Goal: Task Accomplishment & Management: Manage account settings

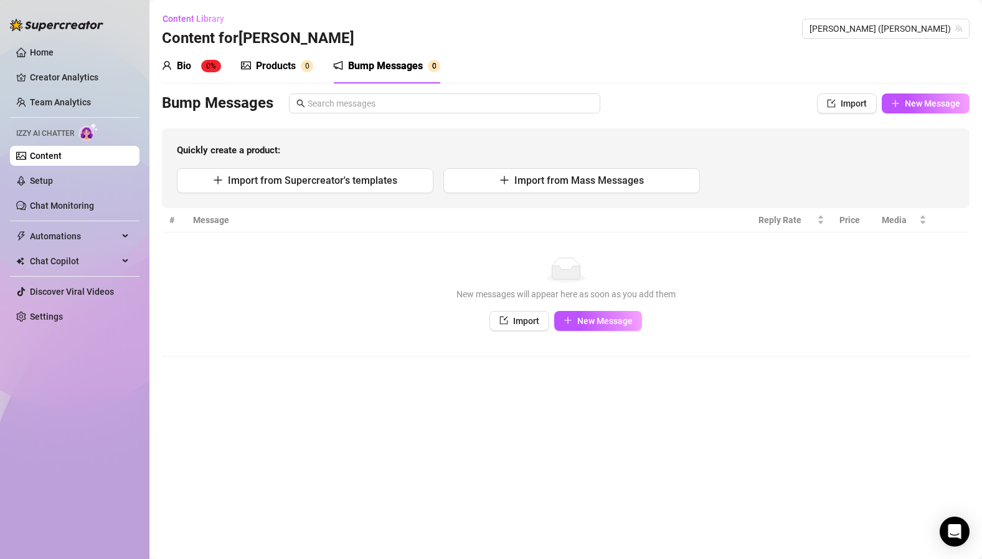
click at [399, 66] on div "Bump Messages" at bounding box center [385, 66] width 75 height 15
click at [72, 239] on span "Automations" at bounding box center [74, 236] width 88 height 20
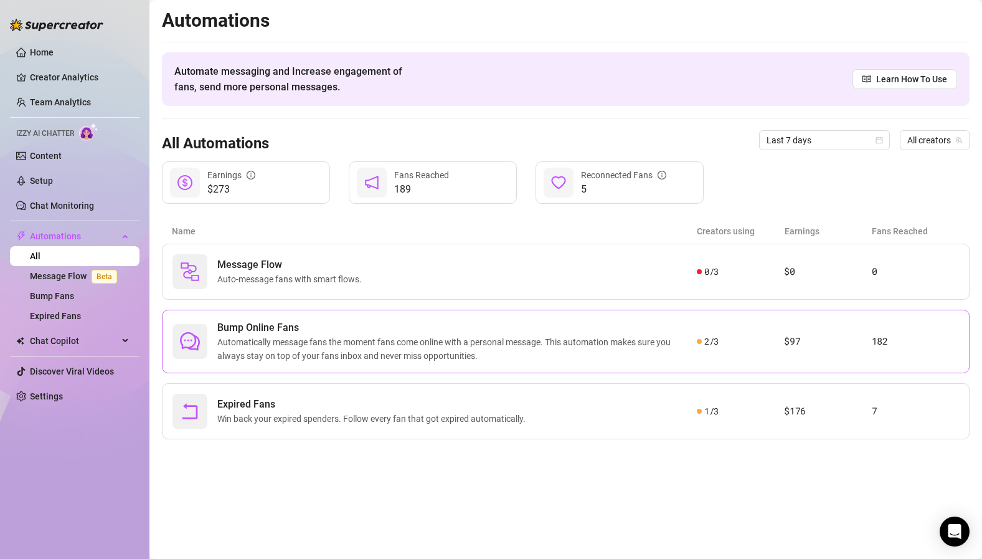
click at [277, 334] on span "Bump Online Fans" at bounding box center [457, 327] width 480 height 15
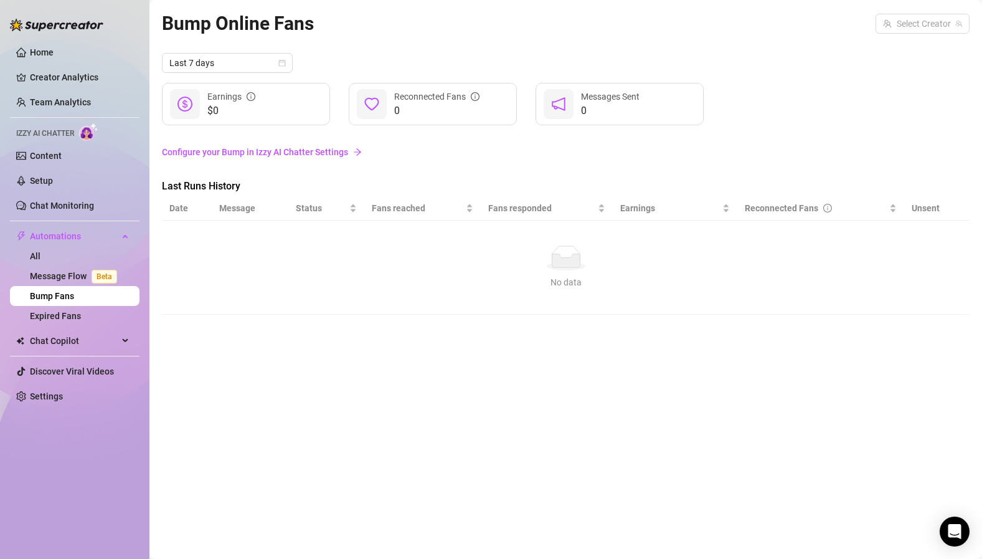
click at [66, 299] on link "Bump Fans" at bounding box center [52, 296] width 44 height 10
click at [45, 235] on span "Automations" at bounding box center [74, 236] width 88 height 20
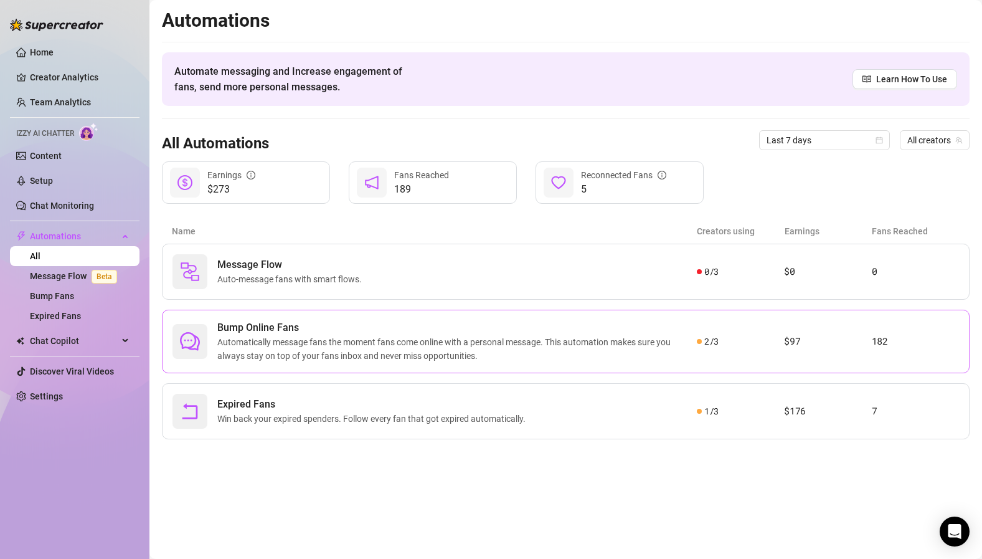
click at [289, 328] on span "Bump Online Fans" at bounding box center [457, 327] width 480 height 15
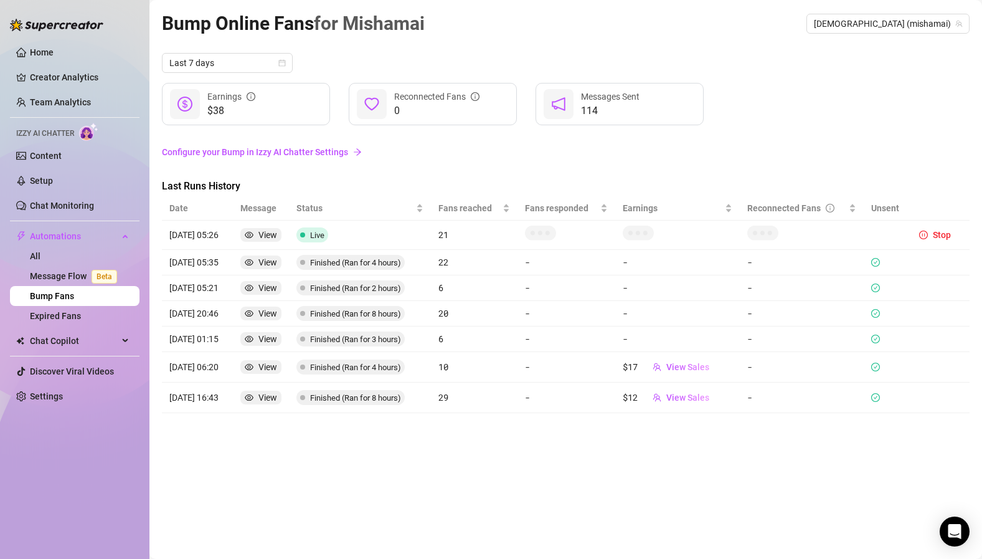
click at [212, 150] on link "Configure your Bump in Izzy AI Chatter Settings" at bounding box center [566, 152] width 808 height 14
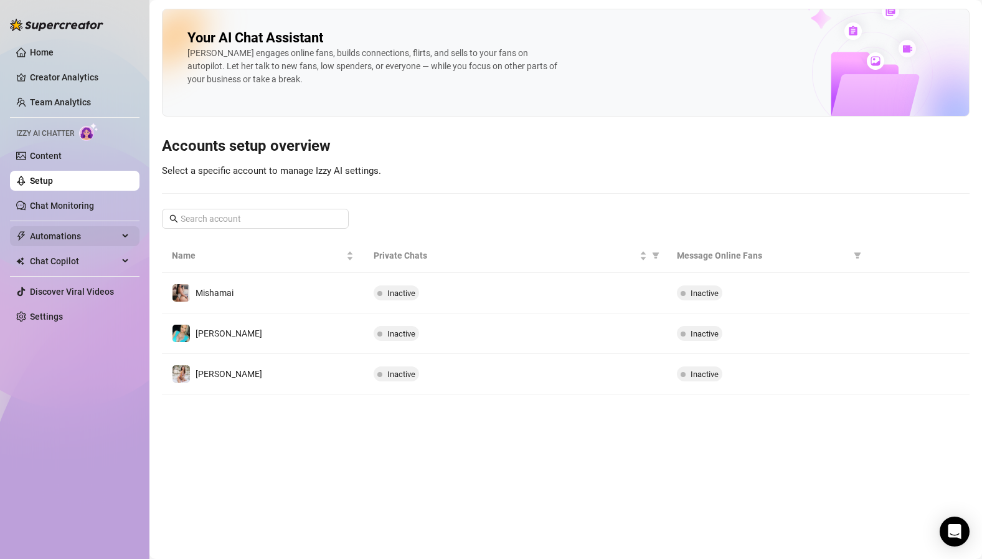
click at [77, 235] on span "Automations" at bounding box center [74, 236] width 88 height 20
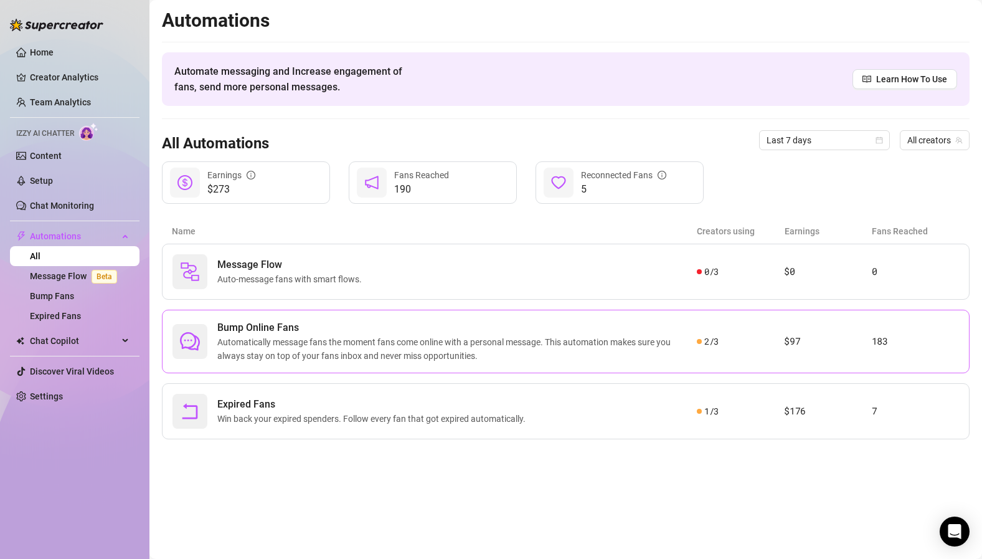
click at [343, 339] on span "Automatically message fans the moment fans come online with a personal message.…" at bounding box center [457, 348] width 480 height 27
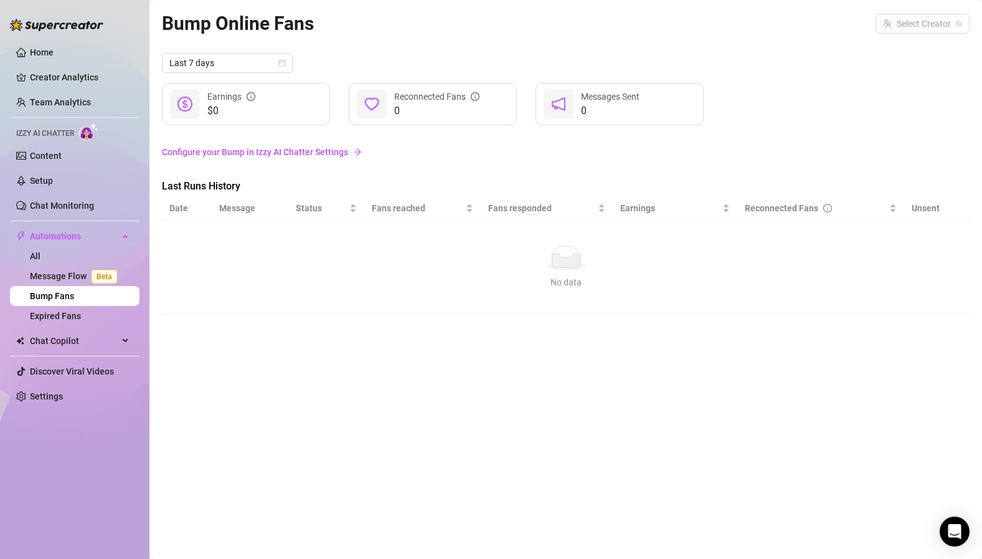
click at [325, 154] on link "Configure your Bump in Izzy AI Chatter Settings" at bounding box center [566, 152] width 808 height 14
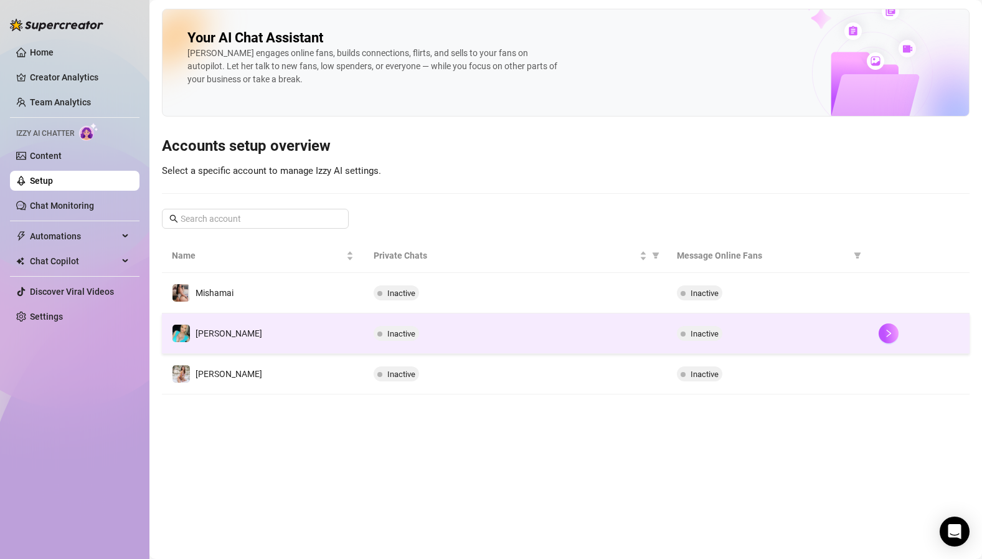
click at [220, 332] on td "[PERSON_NAME]" at bounding box center [263, 333] width 202 height 40
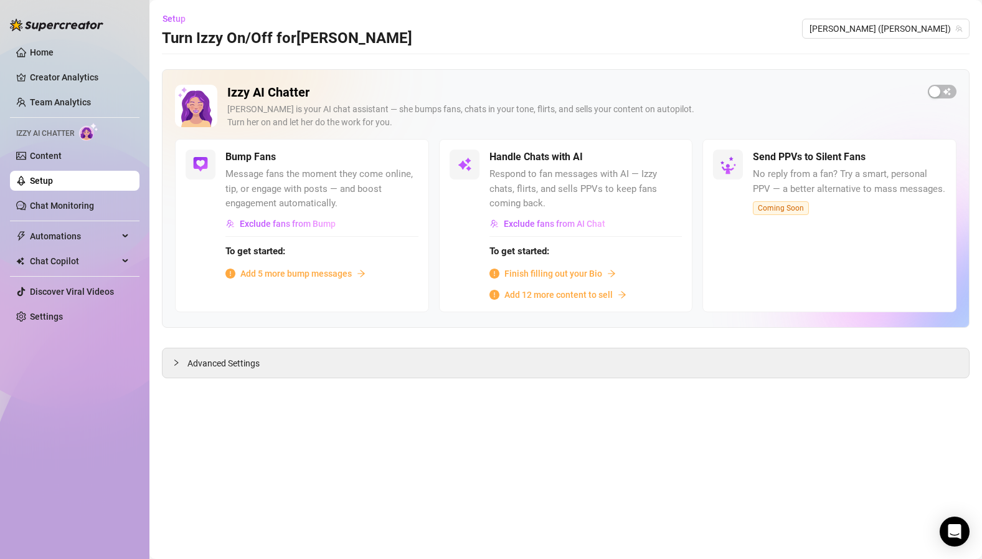
click at [237, 161] on h5 "Bump Fans" at bounding box center [250, 157] width 50 height 15
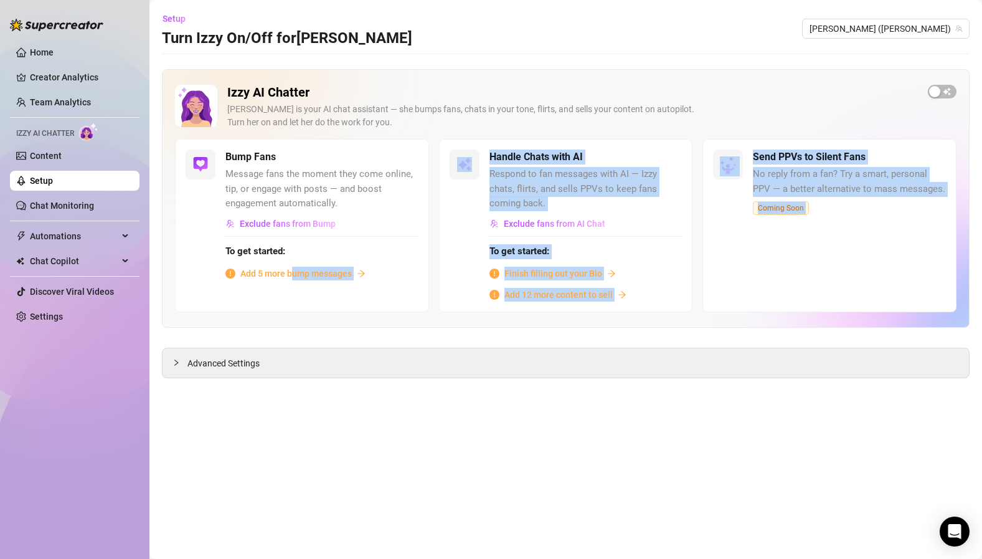
drag, startPoint x: 290, startPoint y: 272, endPoint x: 284, endPoint y: 335, distance: 63.2
click at [284, 335] on div "Izzy AI Chatter [PERSON_NAME] is your AI chat assistant — she bumps fans, chats…" at bounding box center [566, 223] width 808 height 309
click at [176, 363] on icon "collapsed" at bounding box center [176, 362] width 7 height 7
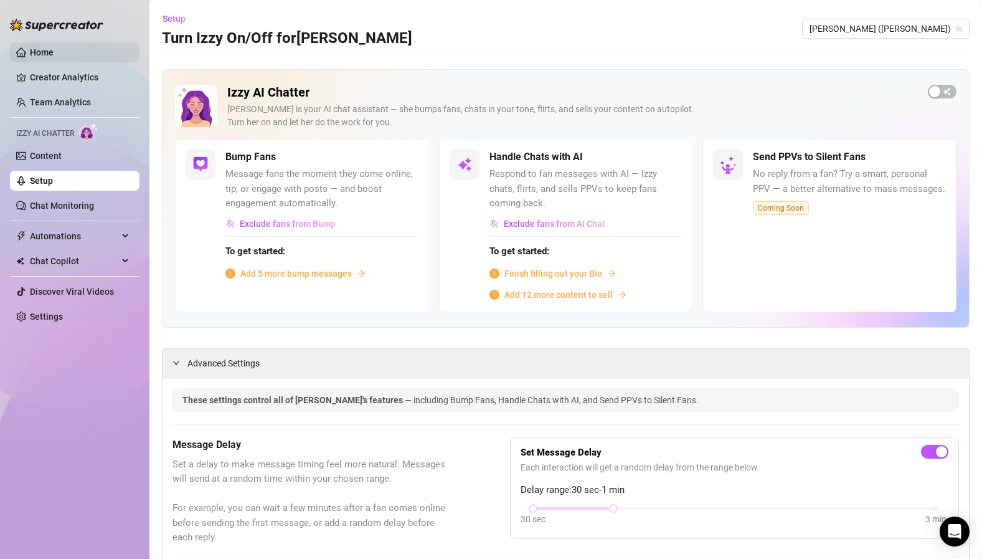
click at [40, 50] on link "Home" at bounding box center [42, 52] width 24 height 10
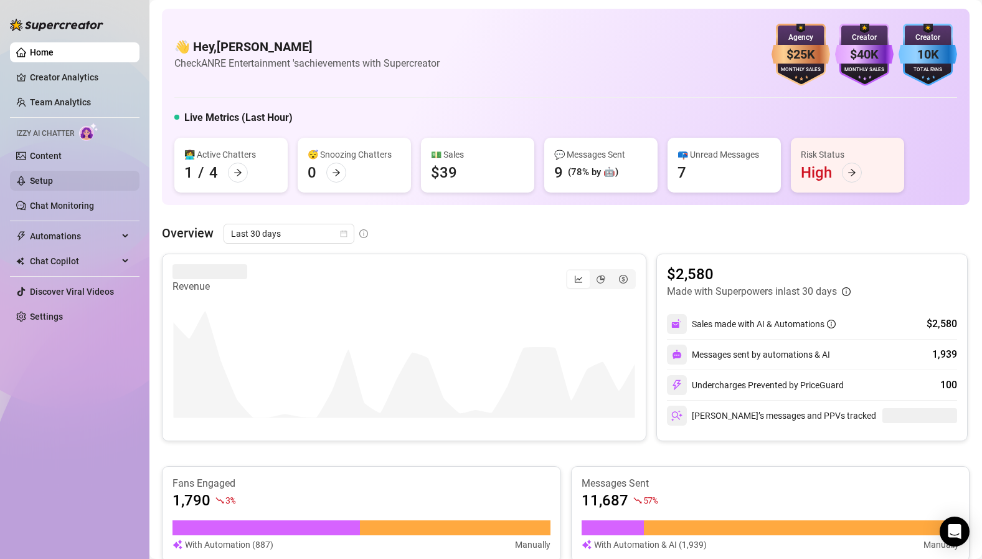
click at [44, 181] on link "Setup" at bounding box center [41, 181] width 23 height 10
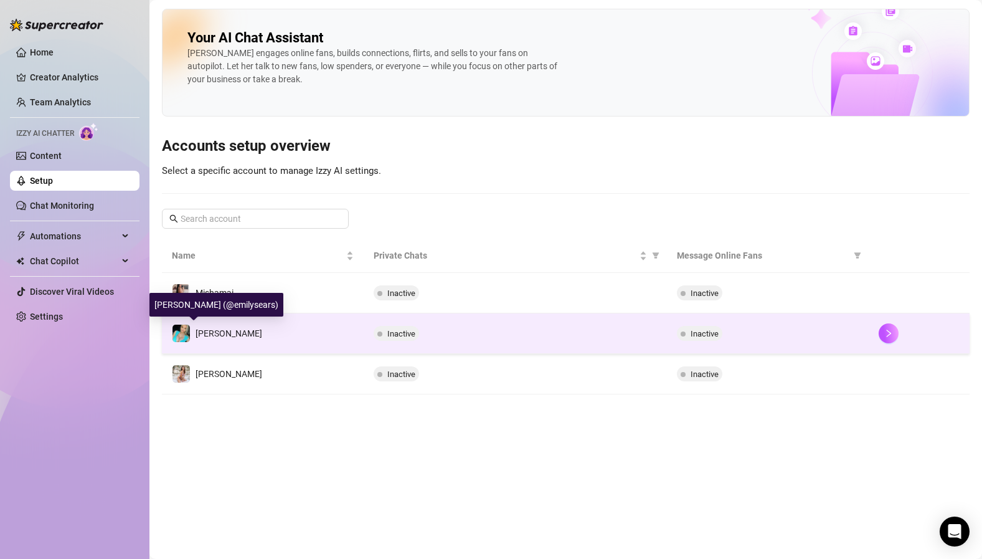
click at [202, 331] on span "[PERSON_NAME]" at bounding box center [229, 333] width 67 height 10
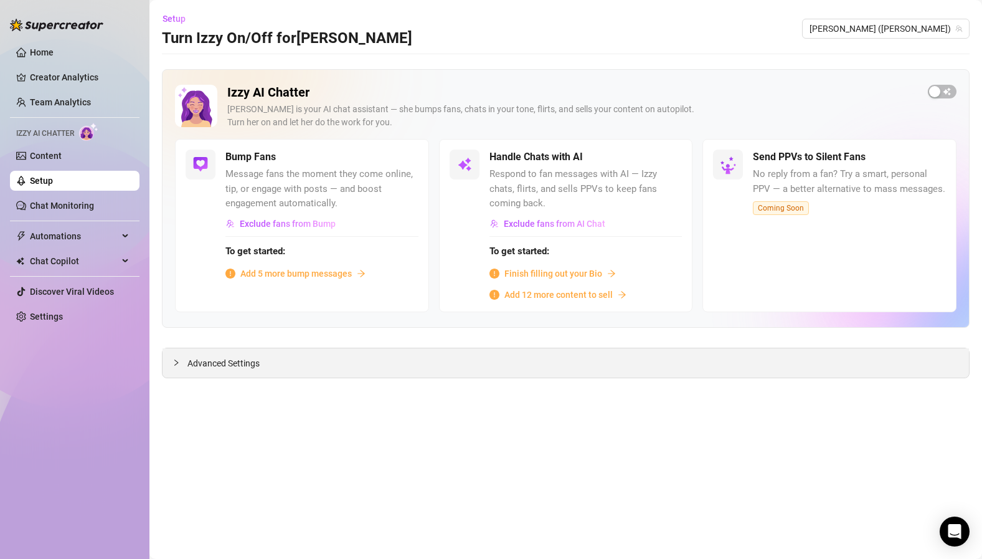
click at [175, 361] on icon "collapsed" at bounding box center [176, 362] width 7 height 7
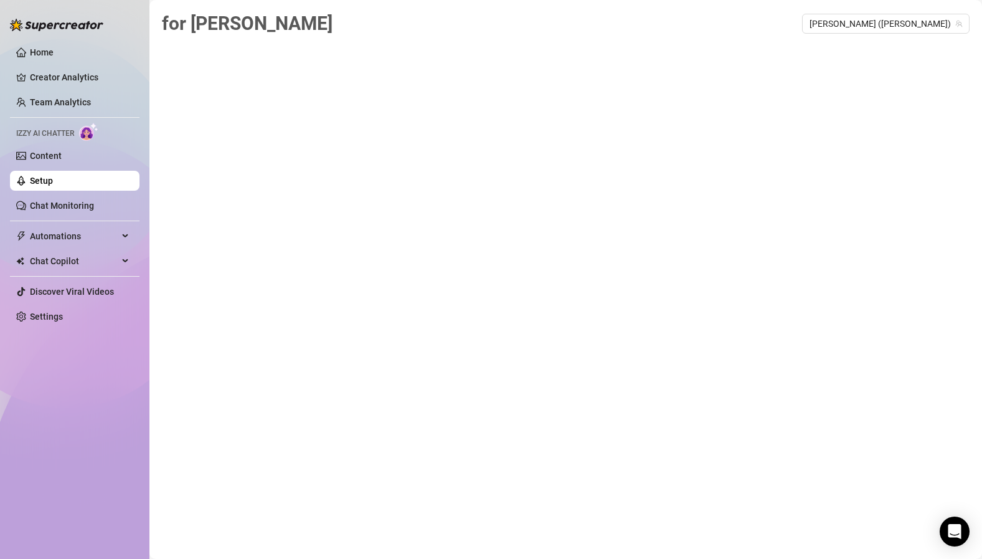
click at [53, 178] on link "Setup" at bounding box center [41, 181] width 23 height 10
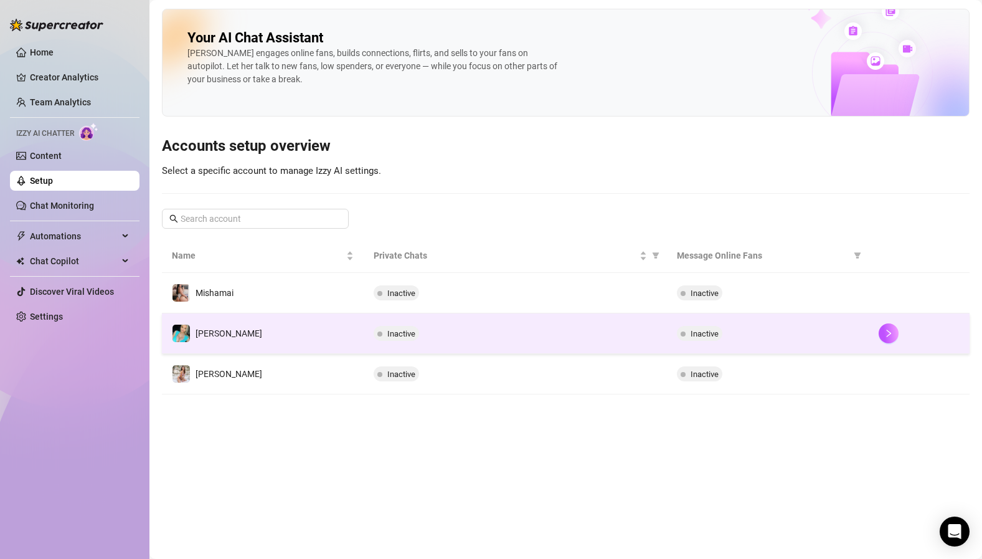
click at [204, 329] on span "[PERSON_NAME]" at bounding box center [229, 333] width 67 height 10
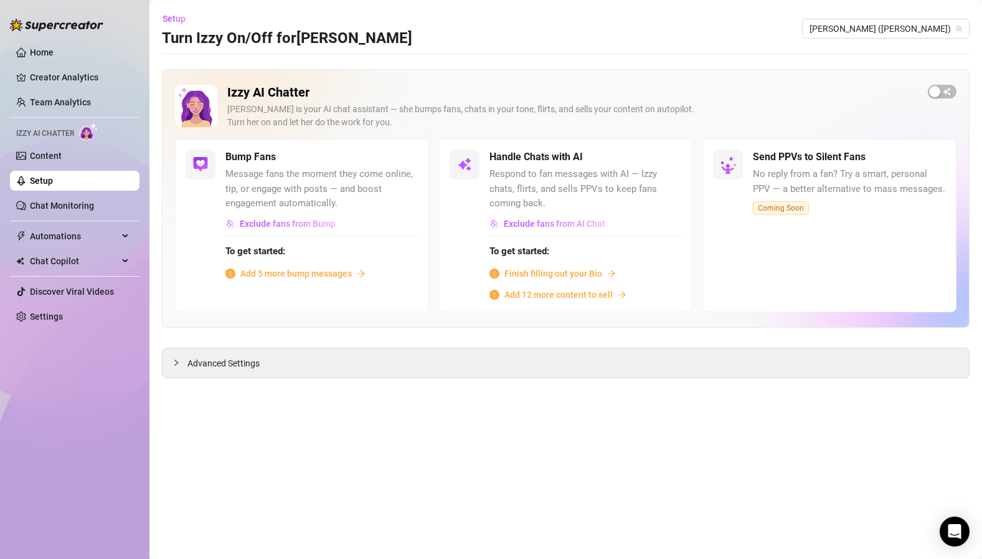
click at [362, 275] on icon "arrow-right" at bounding box center [361, 273] width 9 height 9
click at [263, 227] on span "Exclude fans from Bump" at bounding box center [288, 224] width 96 height 10
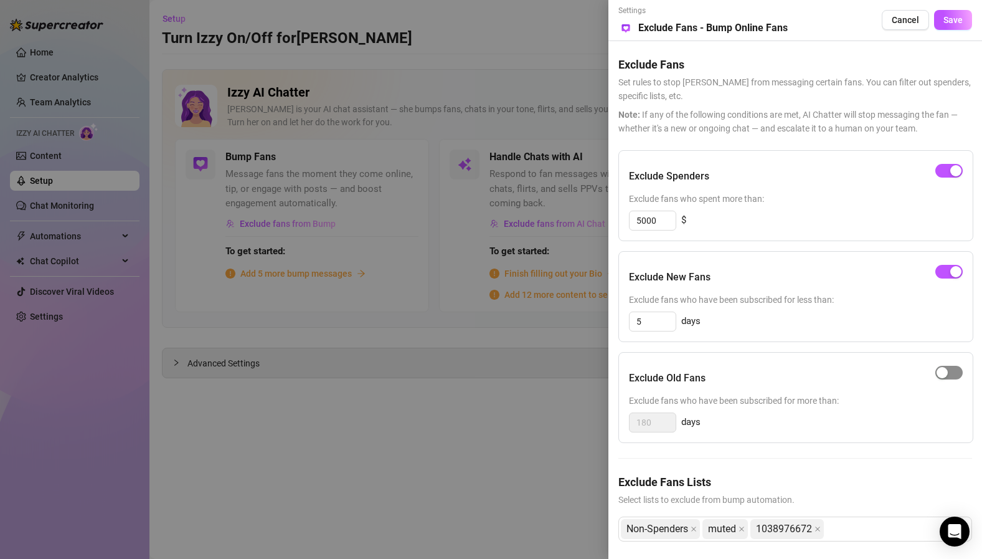
click at [956, 374] on span "button" at bounding box center [949, 373] width 27 height 14
drag, startPoint x: 657, startPoint y: 424, endPoint x: 631, endPoint y: 422, distance: 25.6
click at [631, 422] on input "180" at bounding box center [653, 422] width 46 height 19
type input "365"
click at [871, 482] on h5 "Exclude Fans Lists" at bounding box center [796, 481] width 354 height 17
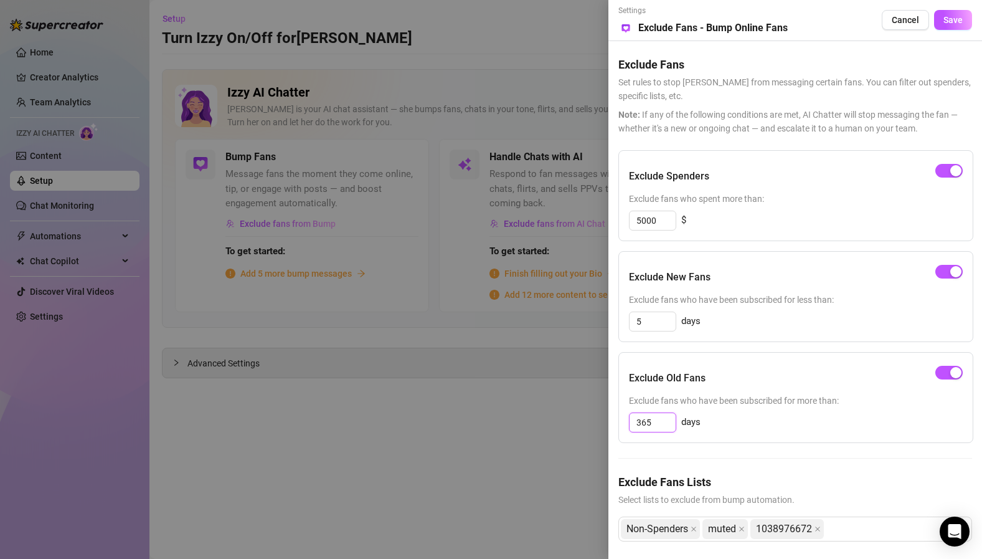
click at [655, 422] on input "365" at bounding box center [653, 422] width 46 height 19
click at [942, 374] on span "button" at bounding box center [949, 373] width 27 height 14
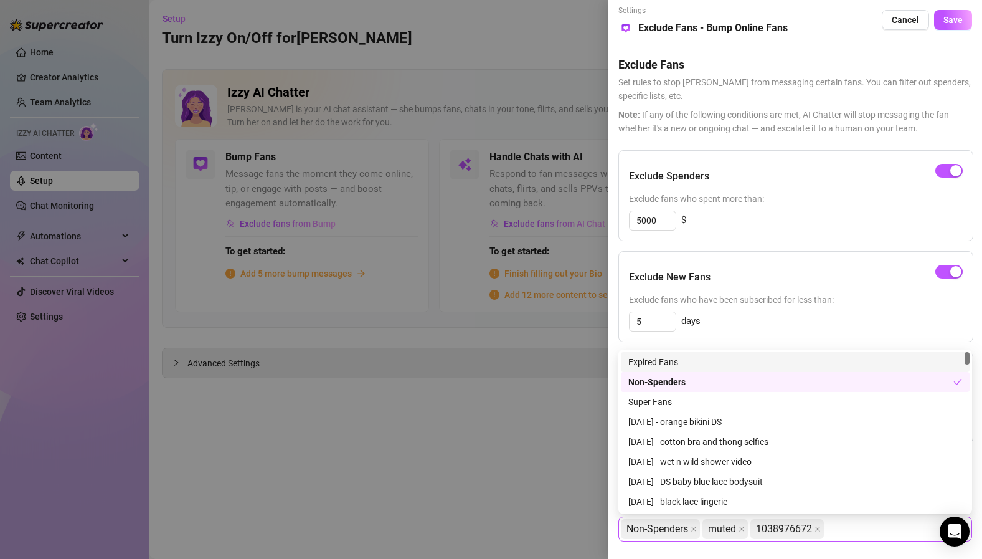
click at [870, 528] on div "Non-Spenders muted 1038976672" at bounding box center [789, 529] width 336 height 22
click at [701, 359] on div "Expired Fans" at bounding box center [796, 361] width 334 height 14
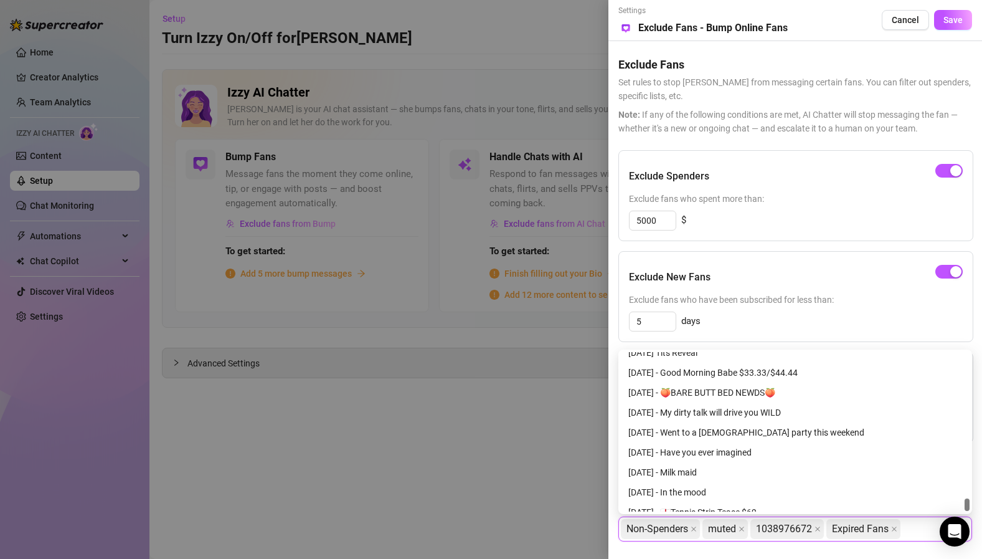
scroll to position [1894, 0]
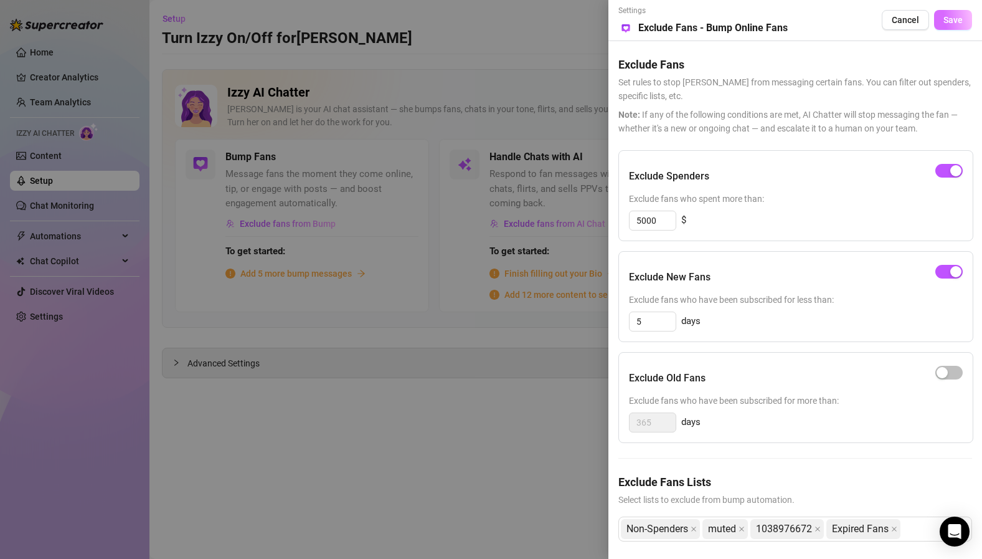
click at [952, 20] on span "Save" at bounding box center [953, 20] width 19 height 10
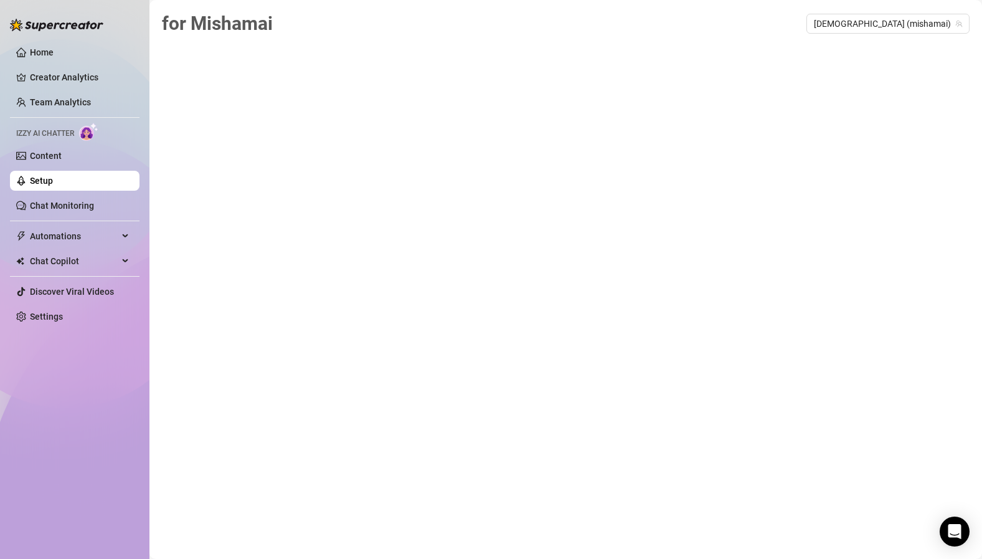
click at [53, 181] on link "Setup" at bounding box center [41, 181] width 23 height 10
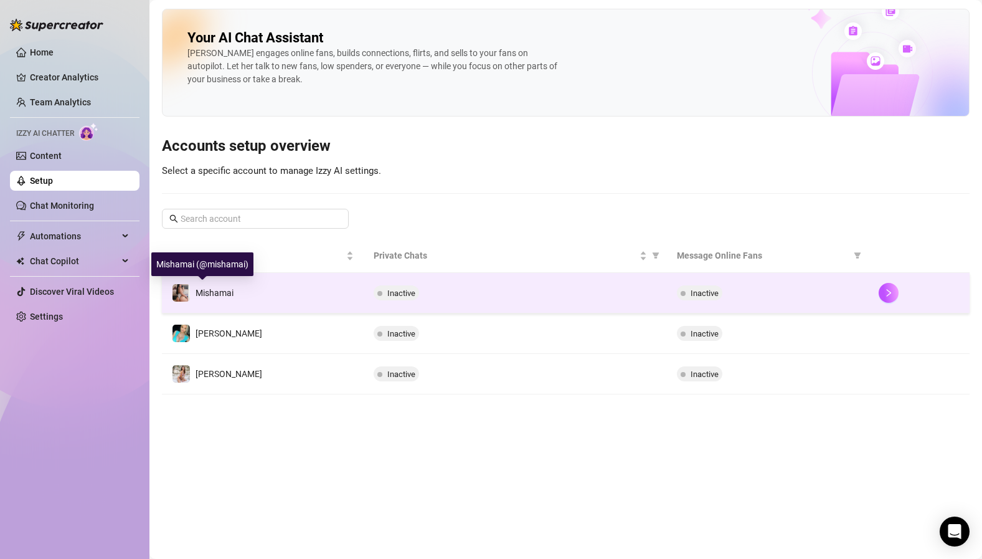
click at [216, 290] on span "Mishamai" at bounding box center [215, 293] width 38 height 10
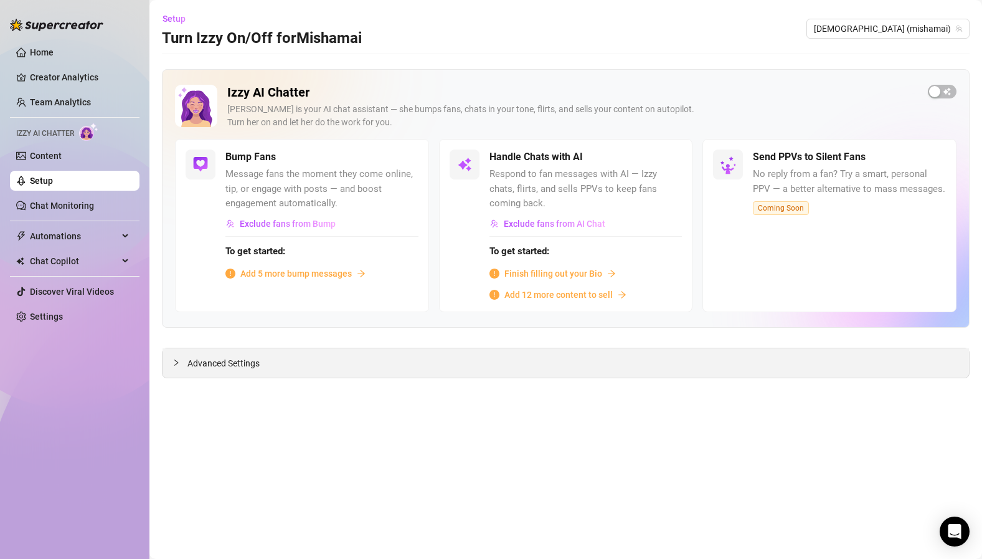
click at [237, 362] on span "Advanced Settings" at bounding box center [224, 363] width 72 height 14
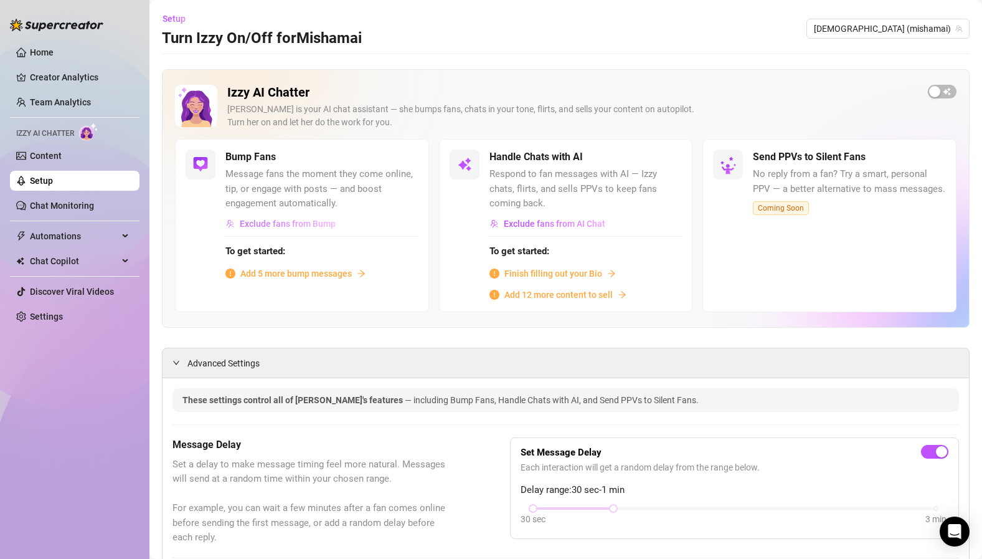
click at [320, 228] on span "Exclude fans from Bump" at bounding box center [288, 224] width 96 height 10
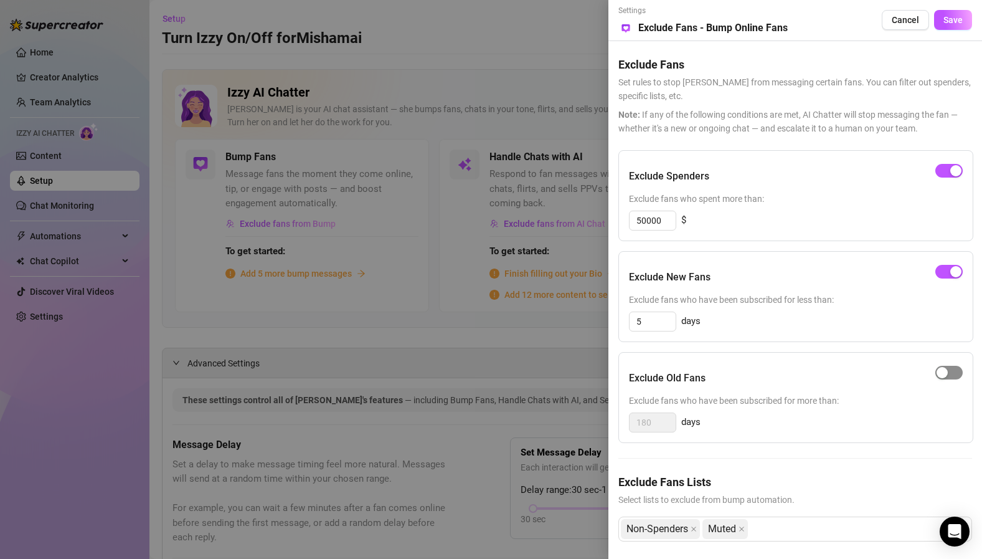
click at [954, 369] on span "button" at bounding box center [949, 373] width 27 height 14
drag, startPoint x: 667, startPoint y: 420, endPoint x: 633, endPoint y: 424, distance: 33.8
click at [633, 424] on input "180" at bounding box center [653, 422] width 46 height 19
type input "3"
type input "7"
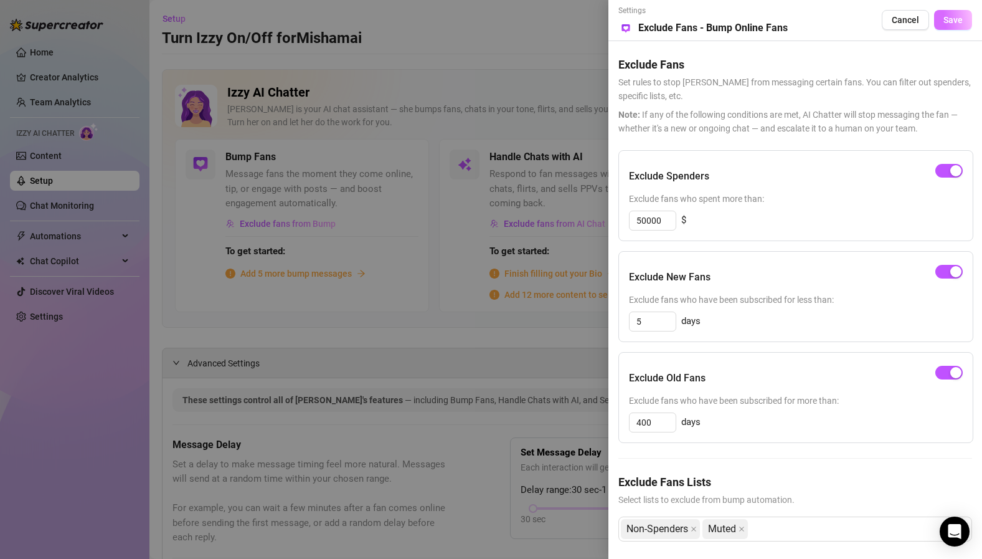
type input "365"
click at [961, 19] on span "Save" at bounding box center [953, 20] width 19 height 10
